Goal: Task Accomplishment & Management: Use online tool/utility

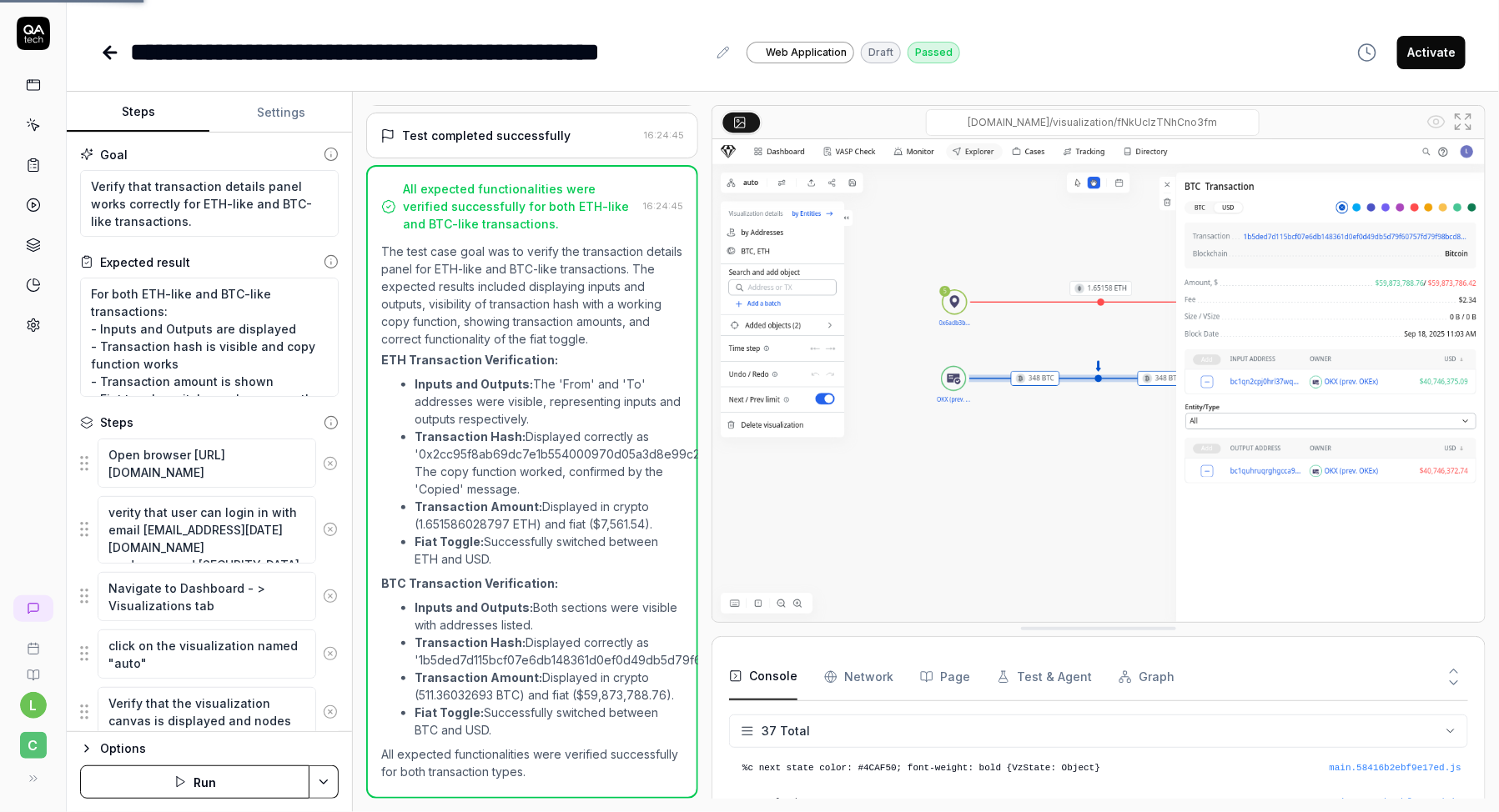
scroll to position [1209, 0]
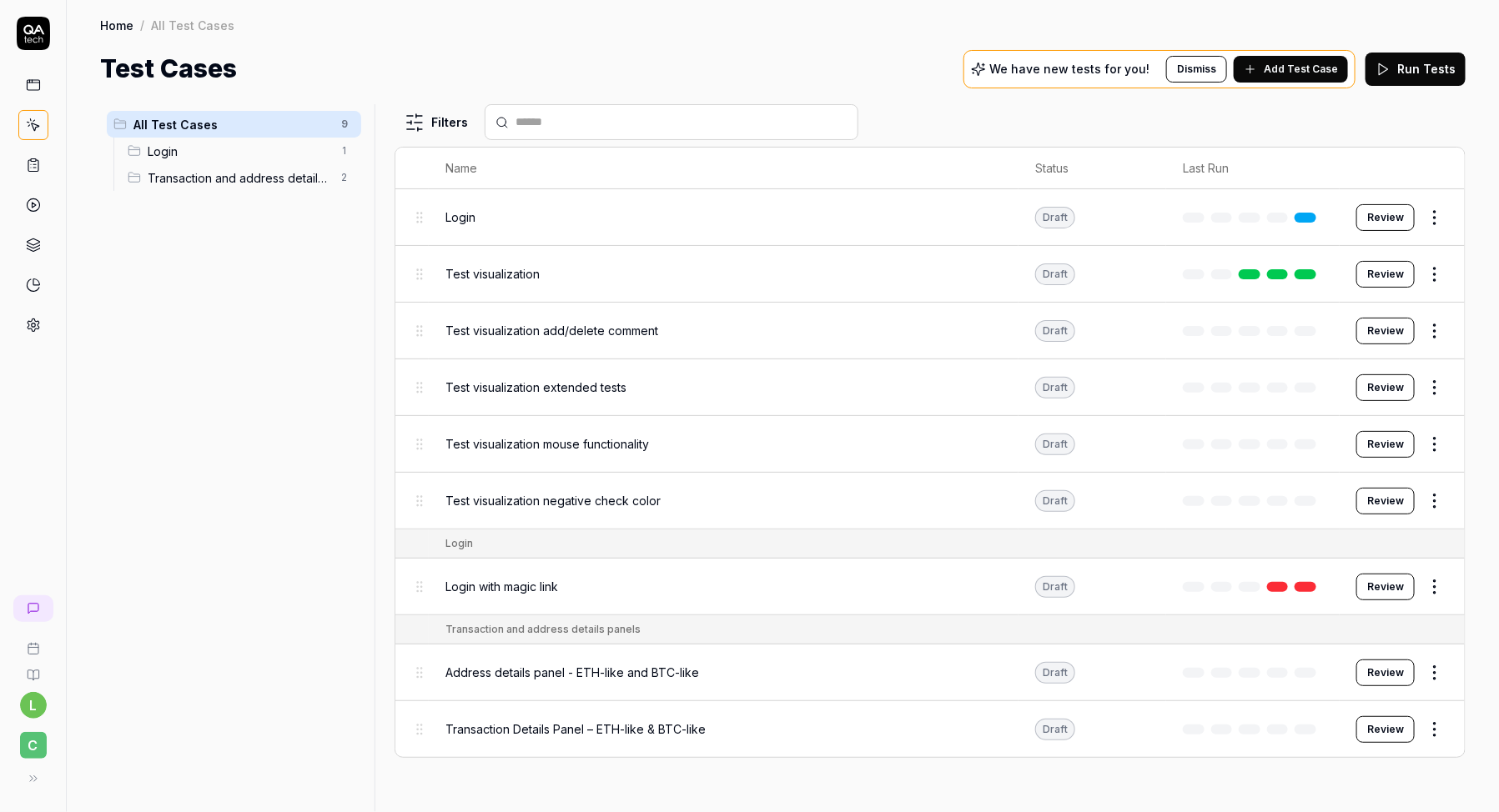
click at [300, 177] on span "Transaction and address details panels" at bounding box center [239, 177] width 184 height 17
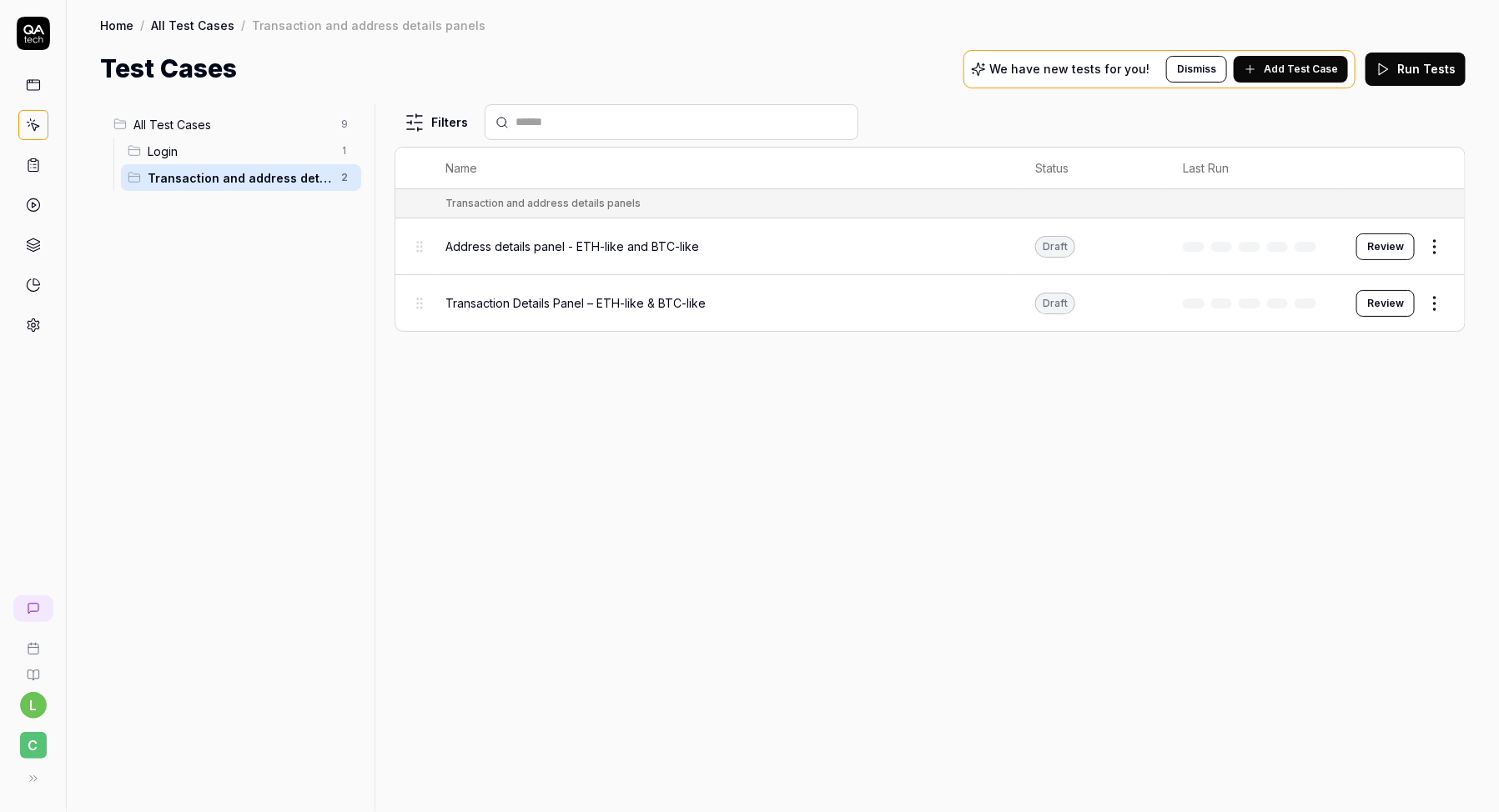
click at [491, 254] on div "Address details panel - ETH-like and BTC-like" at bounding box center [723, 246] width 556 height 36
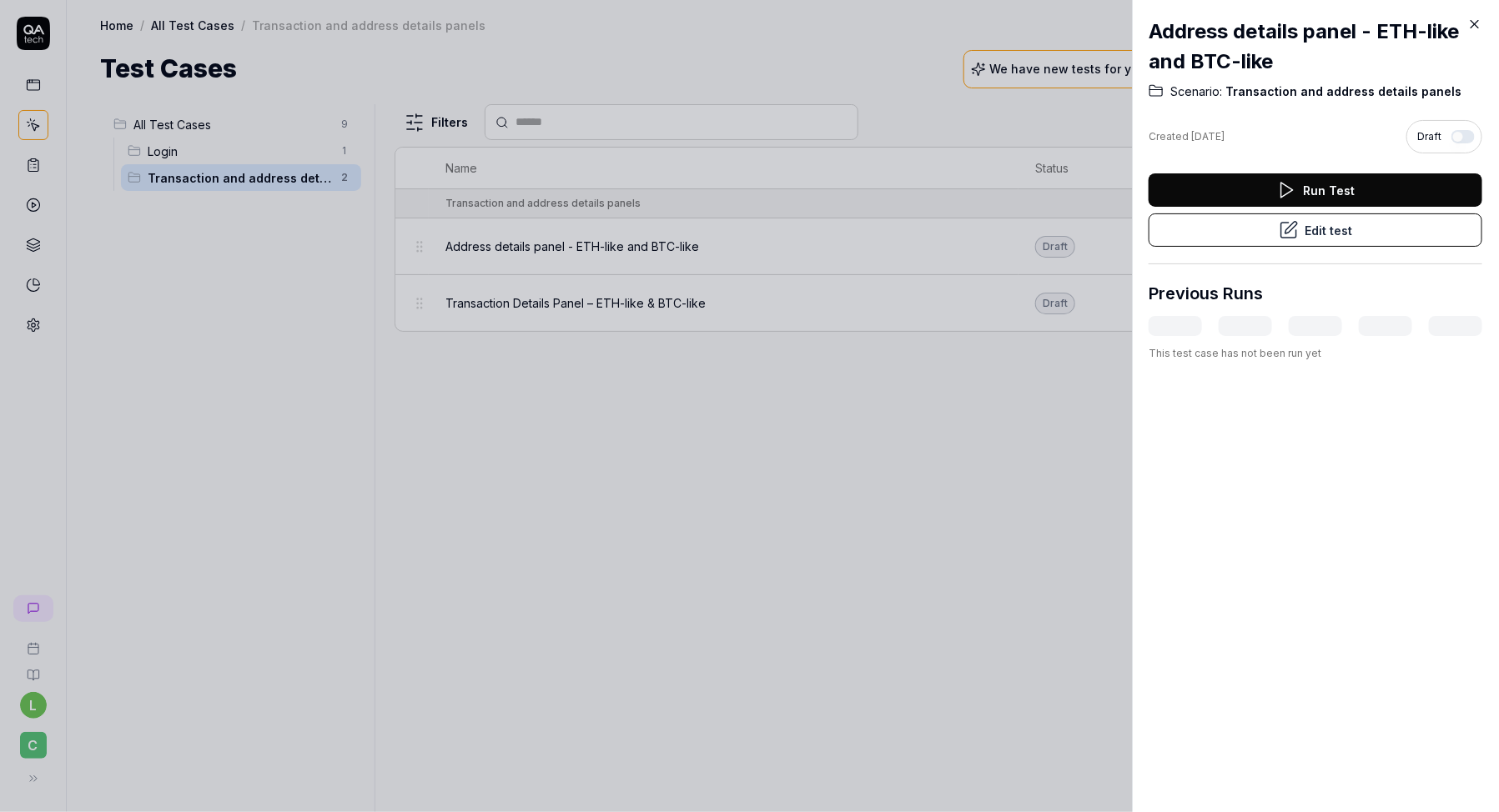
click at [1330, 228] on button "Edit test" at bounding box center [1315, 229] width 334 height 33
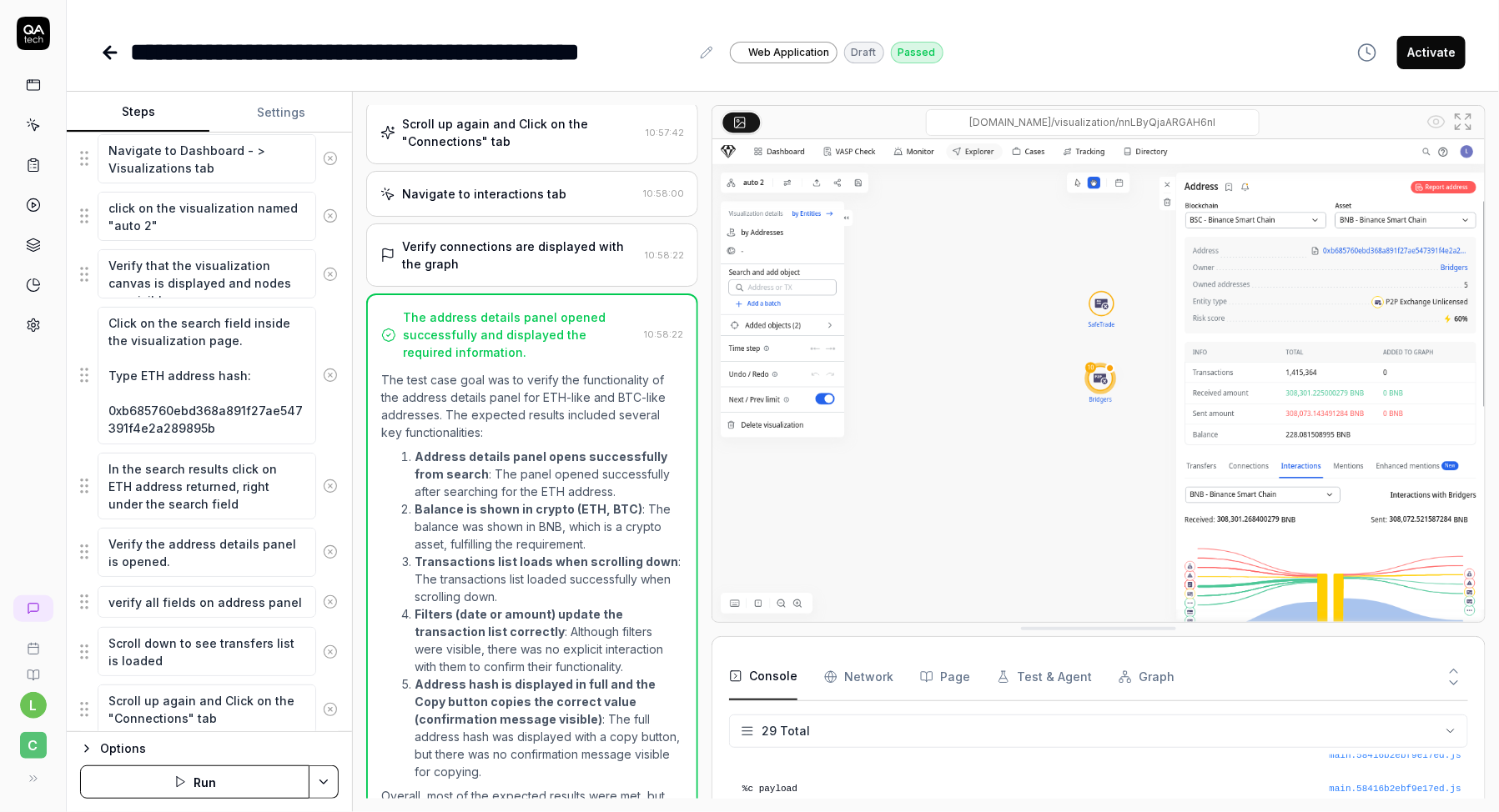
scroll to position [496, 0]
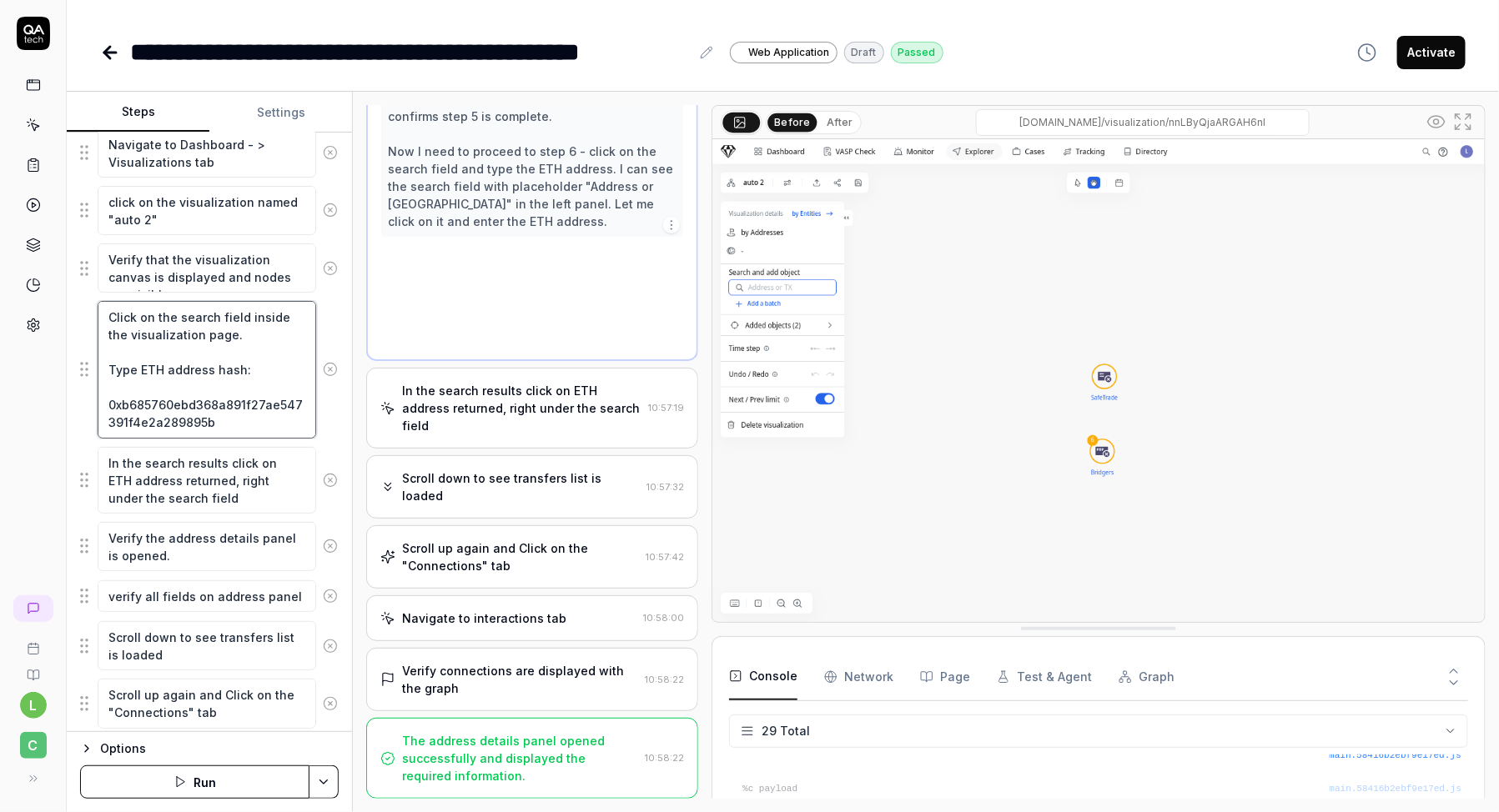
click at [211, 424] on textarea "Click on the search field inside the visualization page. Type ETH address hash:…" at bounding box center [206, 370] width 219 height 137
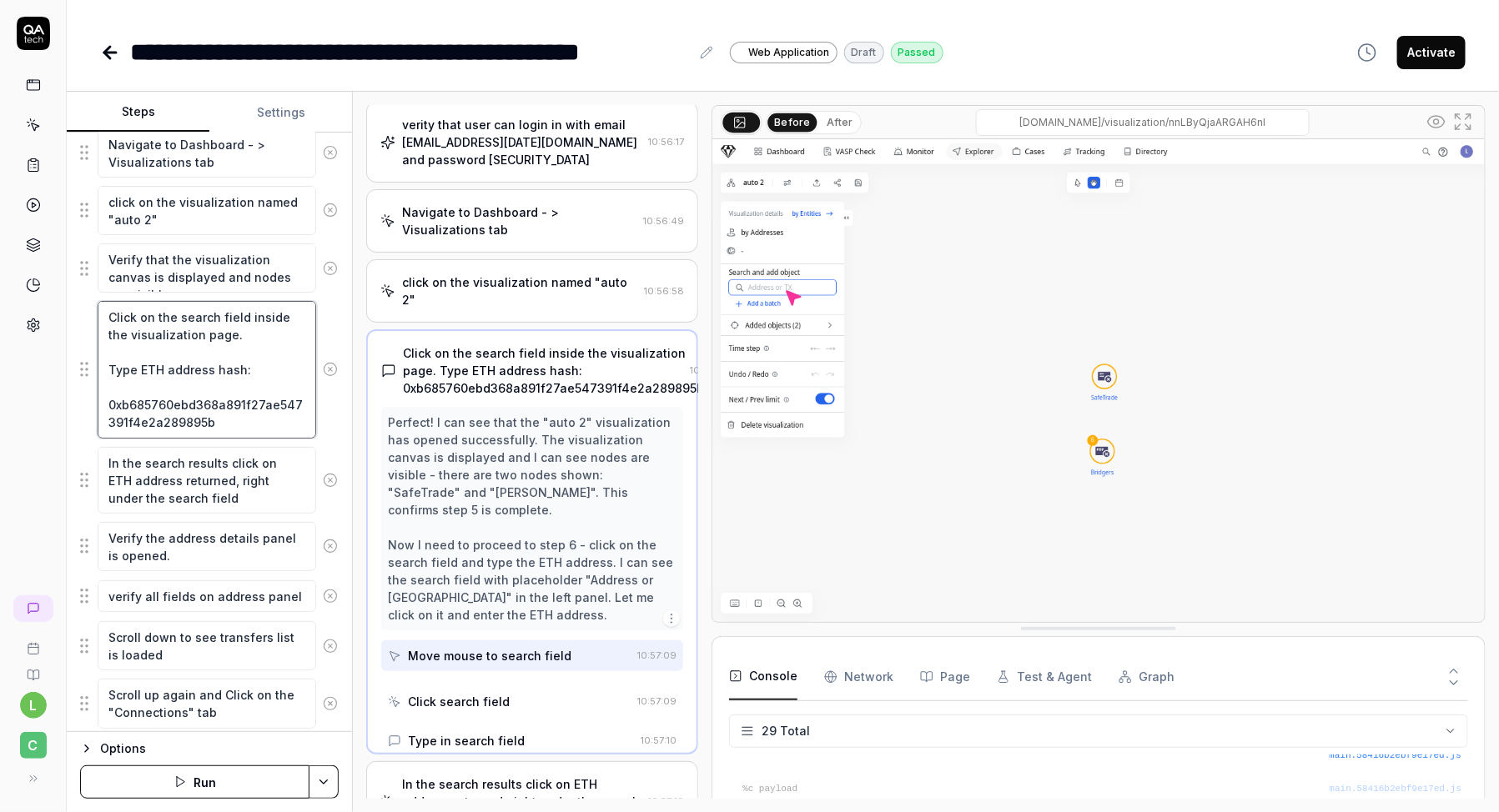
scroll to position [16, 0]
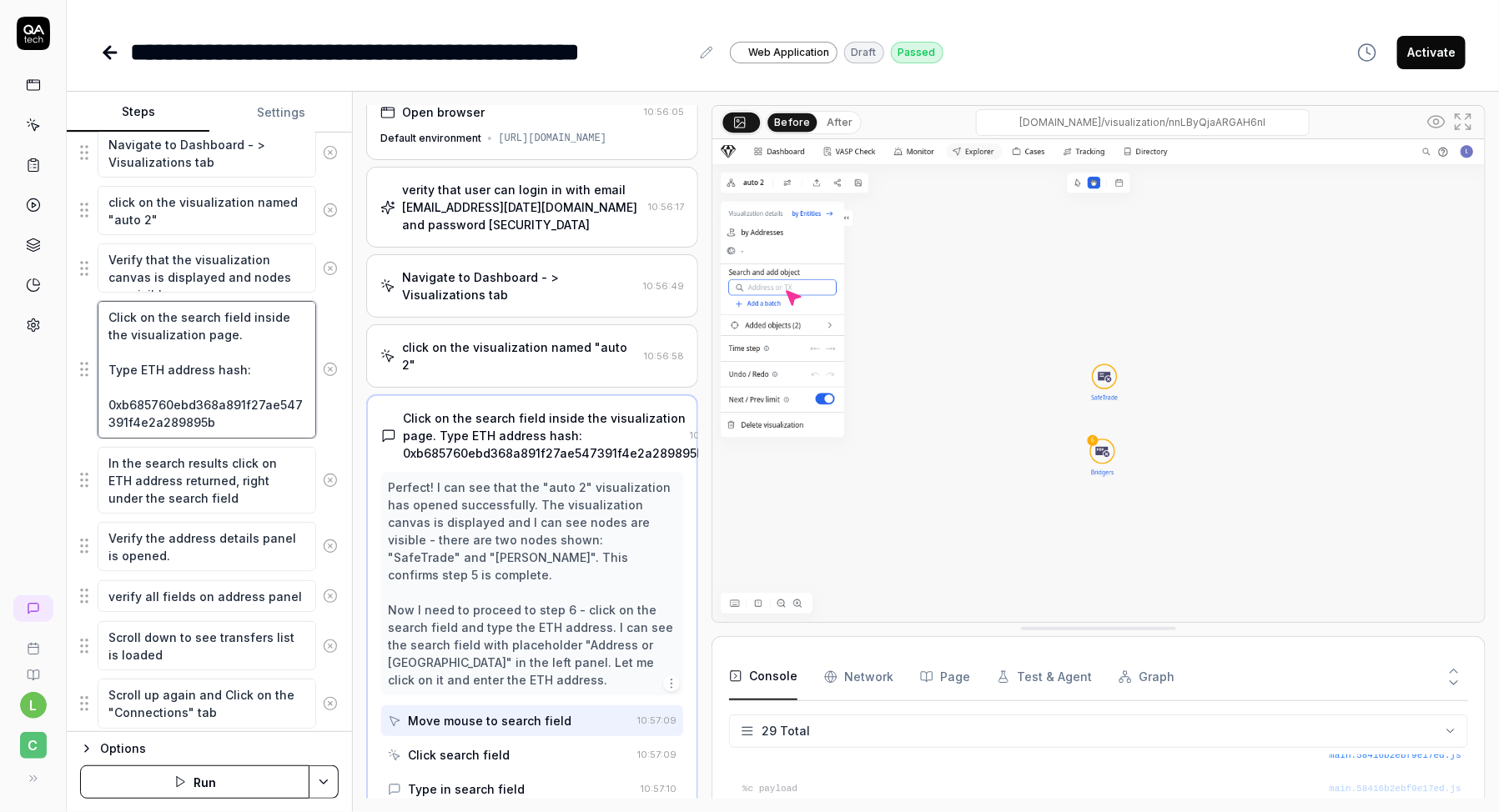
click at [219, 426] on textarea "Click on the search field inside the visualization page. Type ETH address hash:…" at bounding box center [206, 370] width 219 height 137
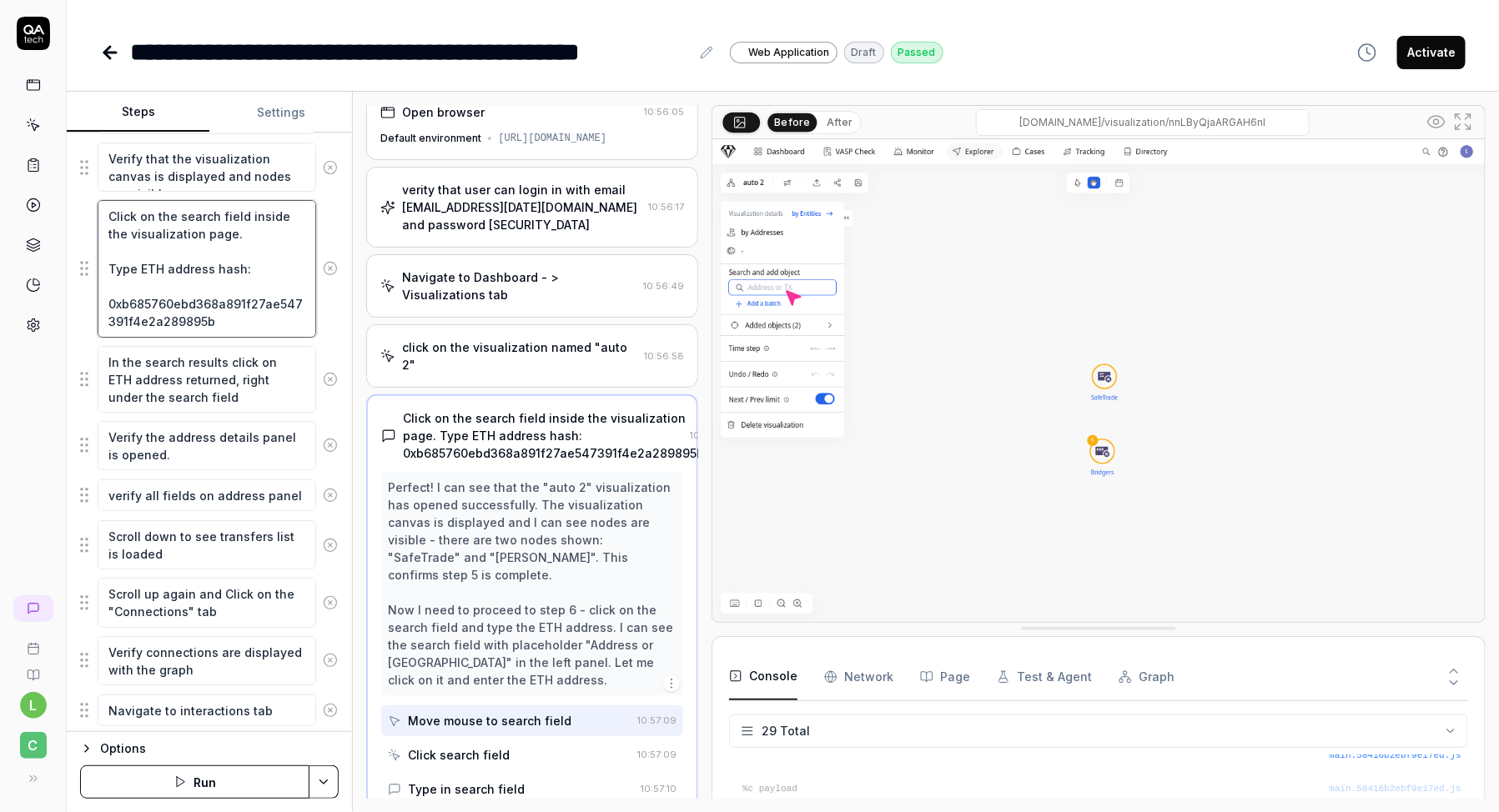
scroll to position [600, 0]
click at [26, 127] on icon at bounding box center [33, 125] width 15 height 15
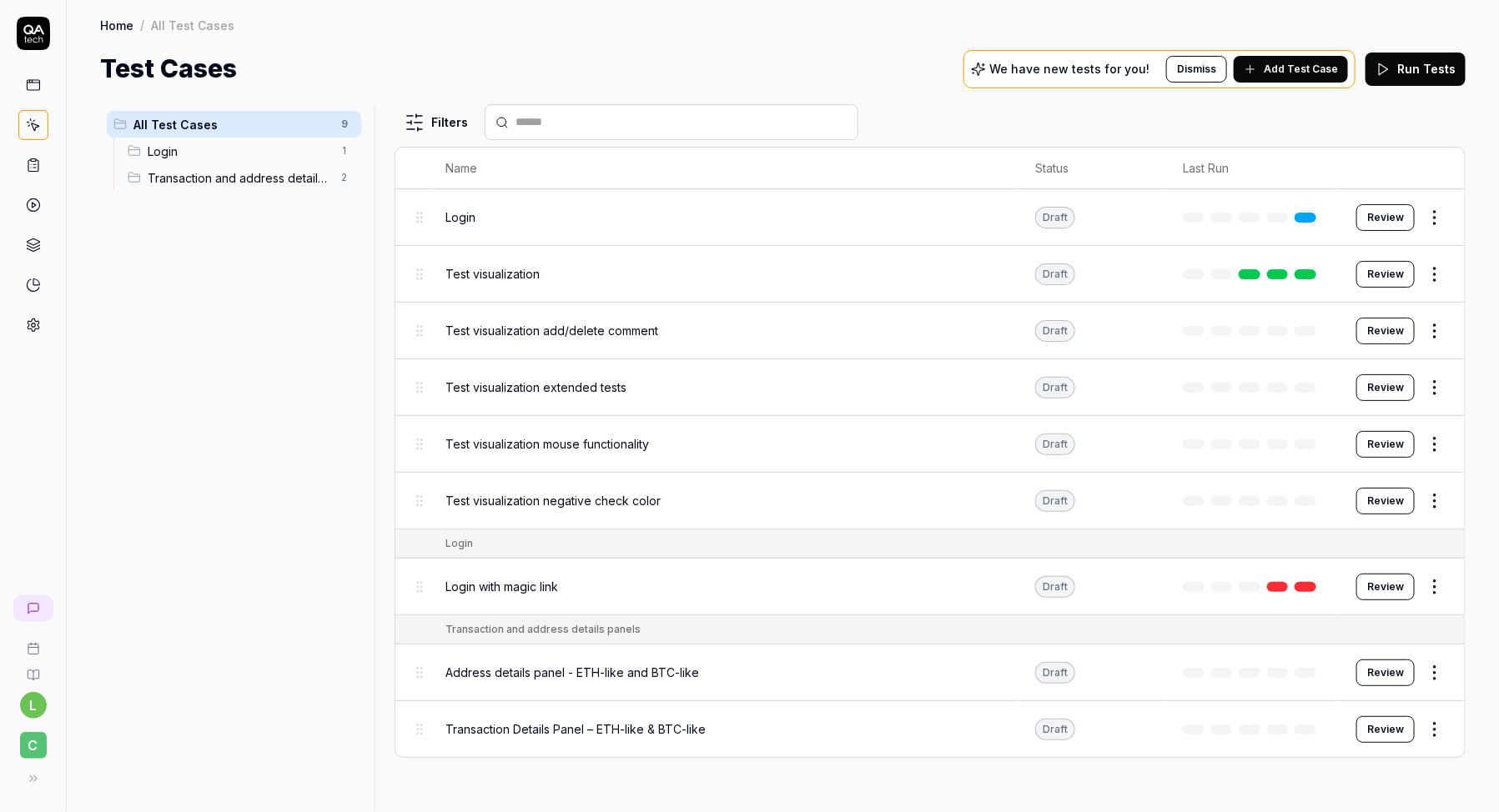
click at [203, 189] on div "Transaction and address details panels 2" at bounding box center [240, 178] width 240 height 27
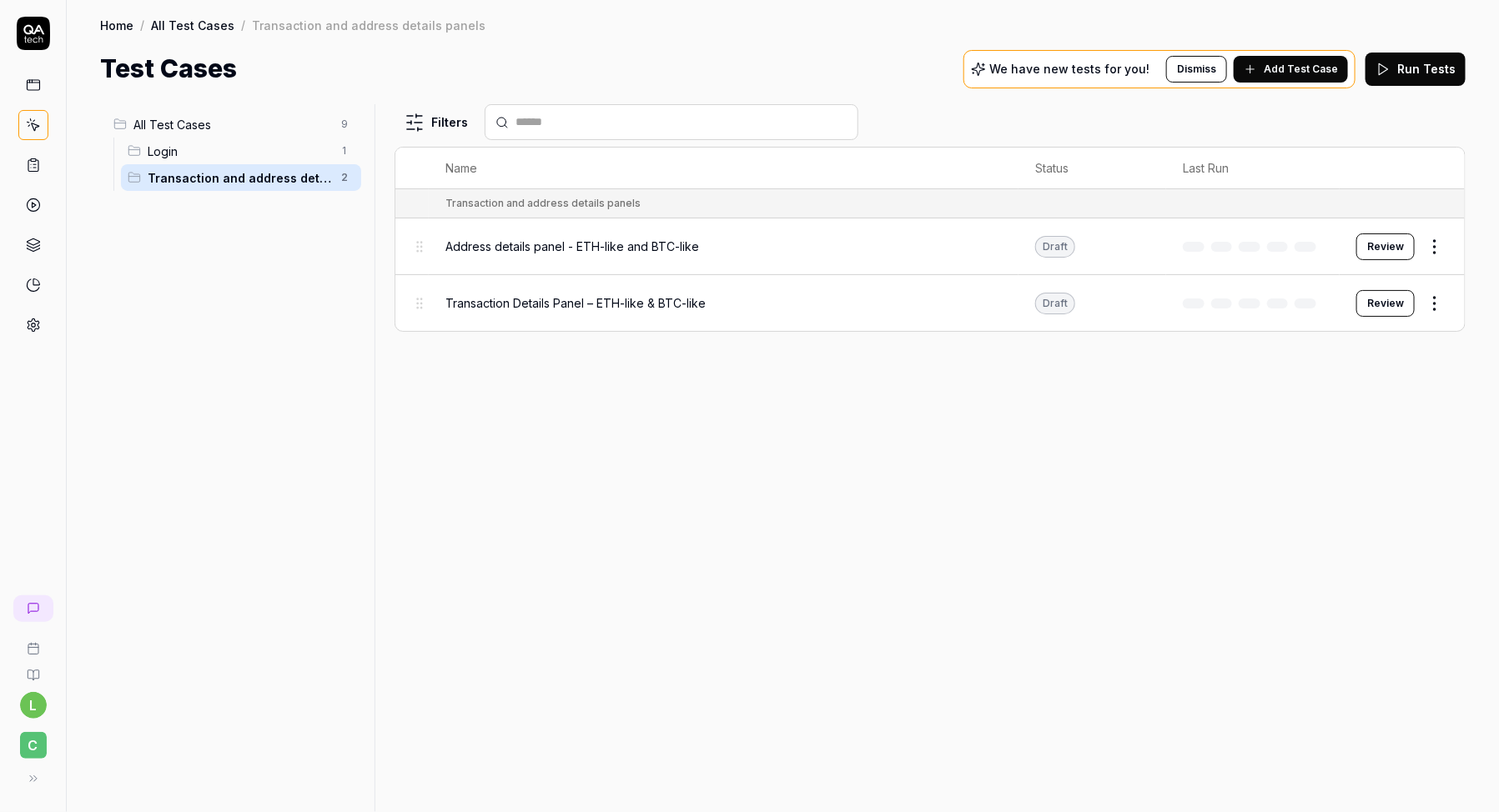
click at [557, 303] on span "Transaction Details Panel – ETH-like & BTC-like" at bounding box center [575, 302] width 260 height 17
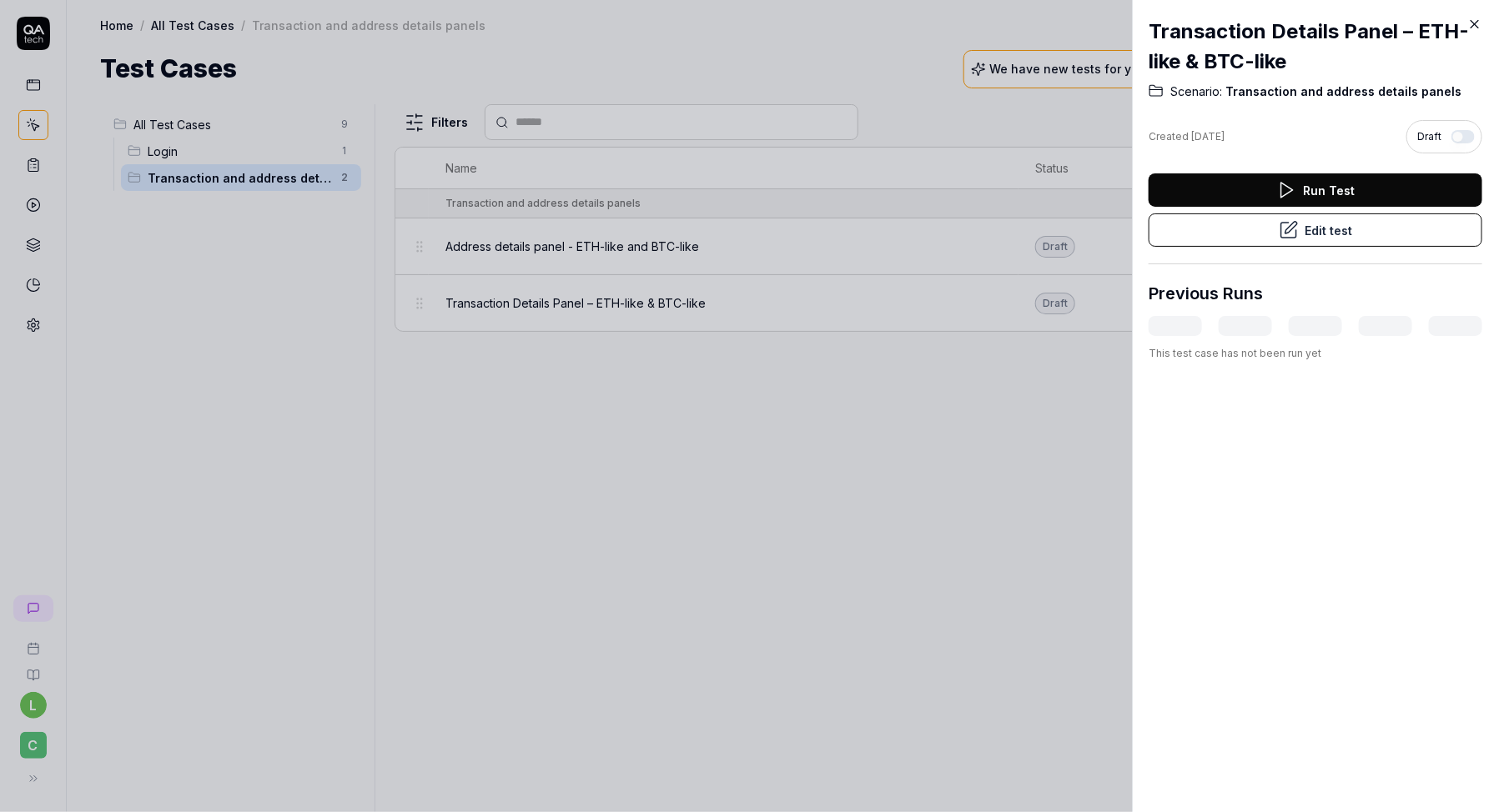
click at [1324, 221] on button "Edit test" at bounding box center [1315, 229] width 334 height 33
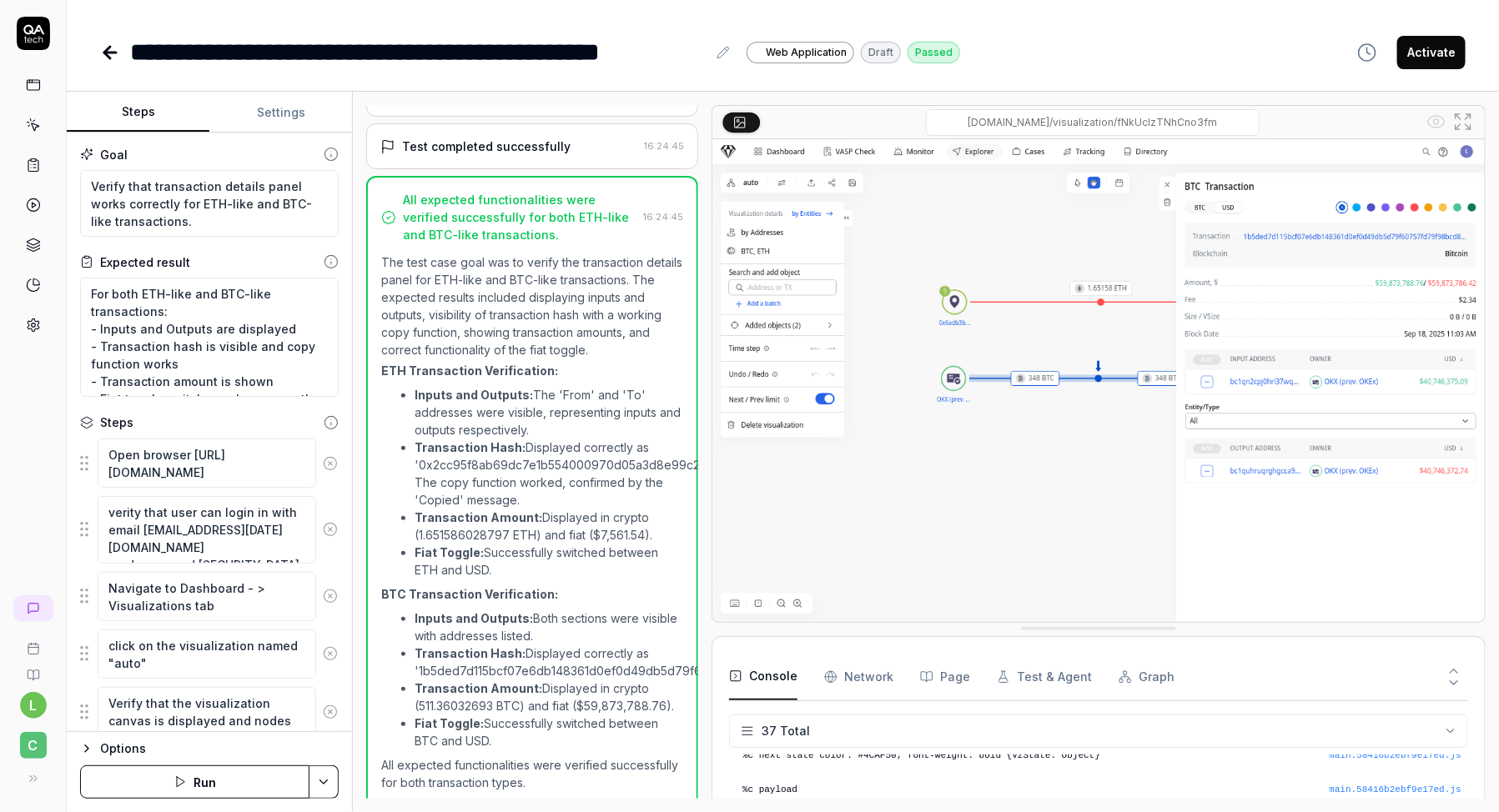
scroll to position [1110, 0]
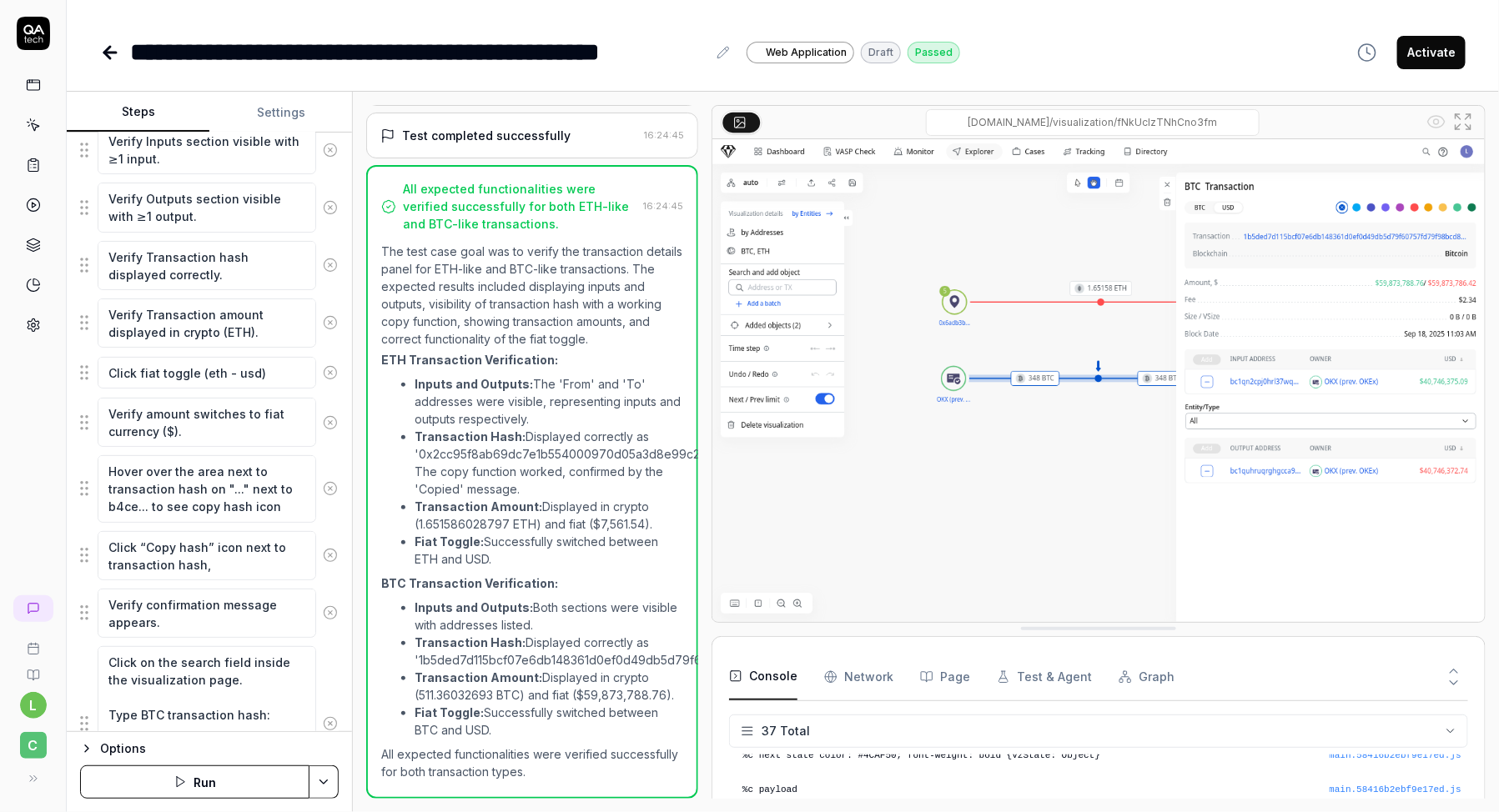
scroll to position [917, 0]
click at [214, 369] on textarea "Click fiat toggle (eth - usd)" at bounding box center [206, 370] width 219 height 31
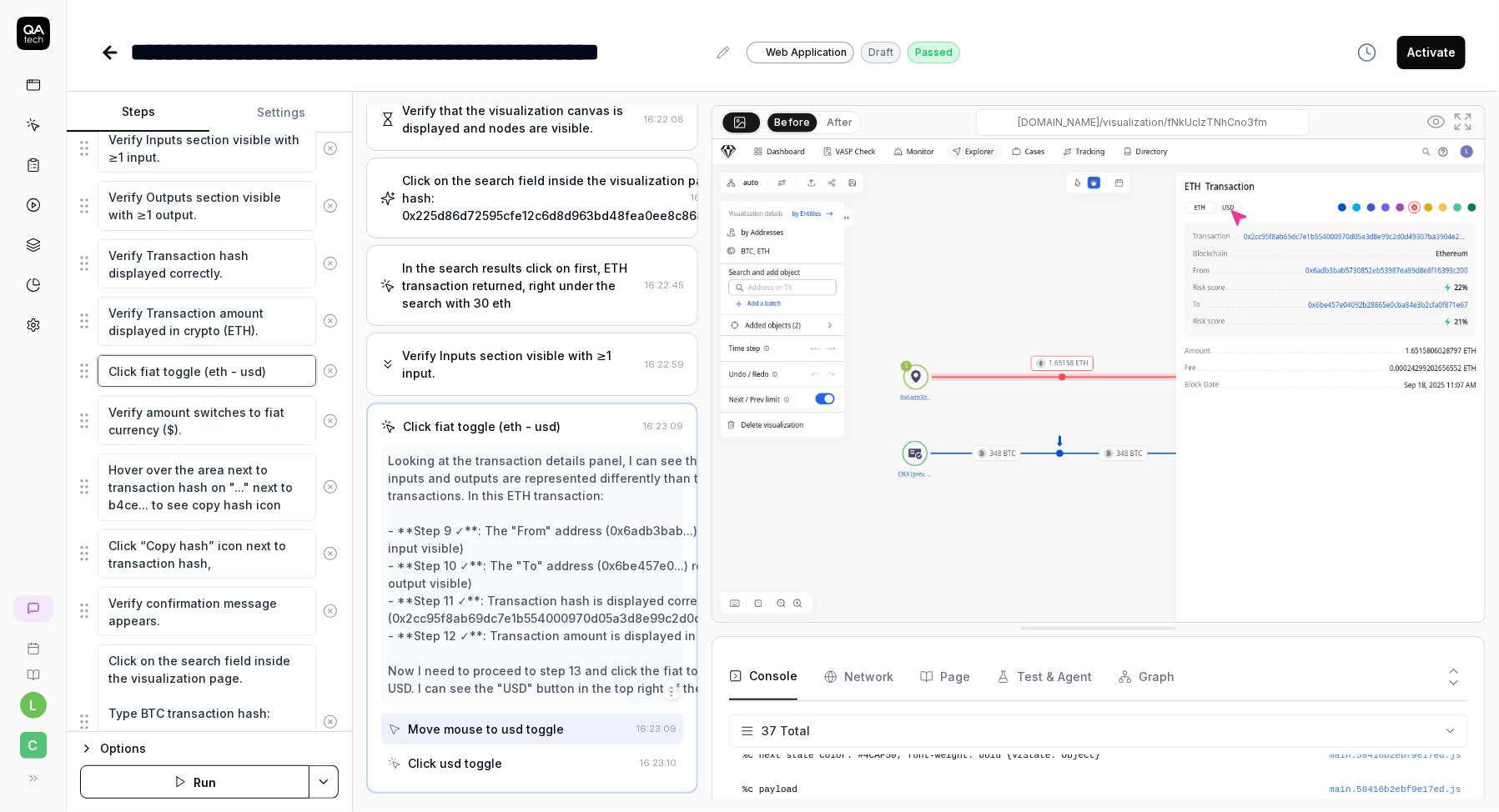
scroll to position [294, 0]
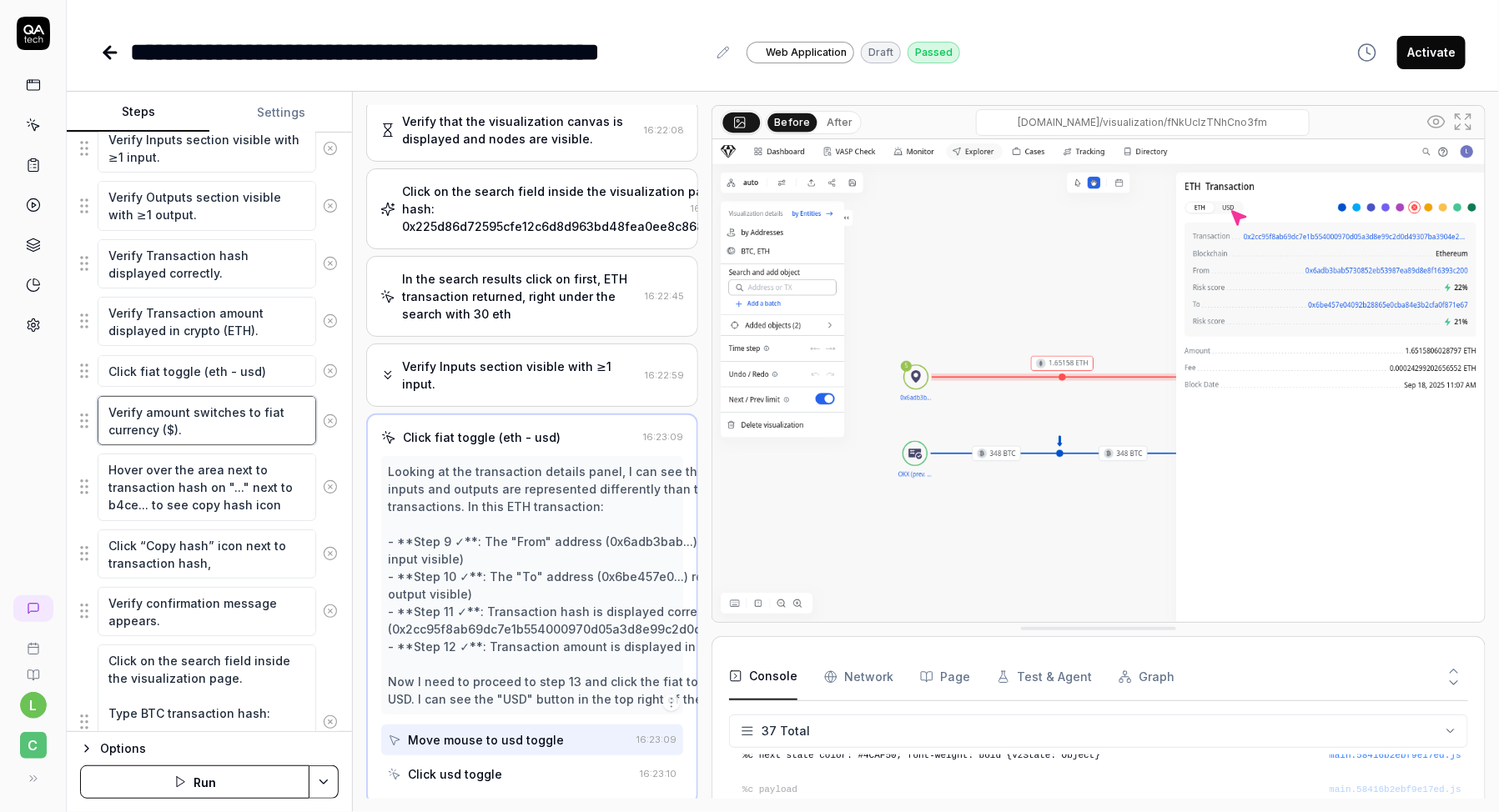
click at [216, 414] on textarea "Verify amount switches to fiat currency ($)." at bounding box center [206, 420] width 219 height 49
click at [232, 364] on textarea "Click fiat toggle (eth - usd)" at bounding box center [206, 370] width 219 height 31
click at [228, 427] on textarea "Verify amount switches to fiat currency ($)." at bounding box center [206, 420] width 219 height 49
type textarea "*"
